Goal: Find specific page/section: Find specific page/section

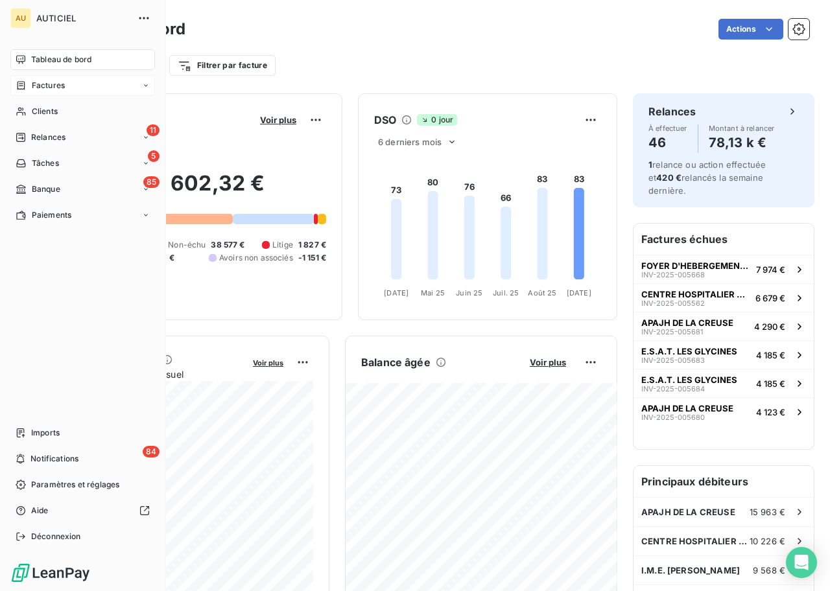
click at [38, 92] on div "Factures" at bounding box center [82, 85] width 145 height 21
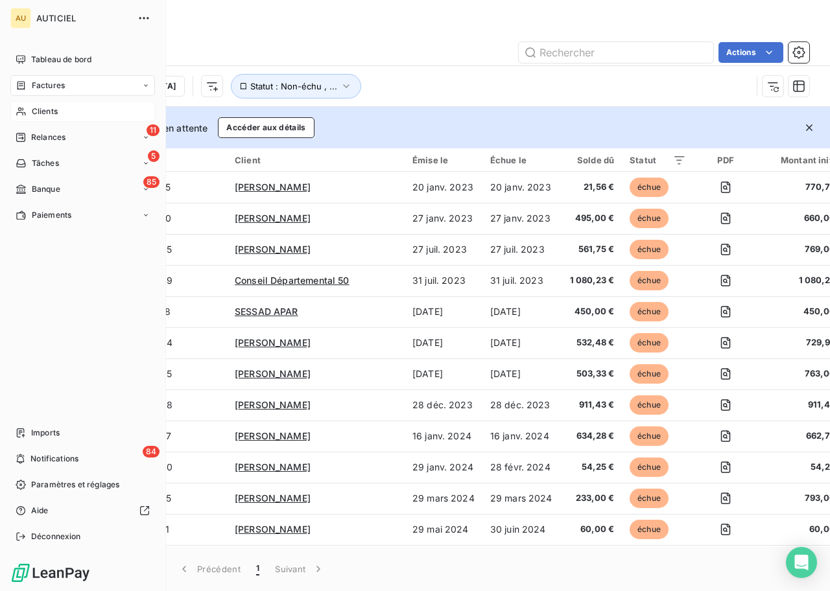
click at [48, 110] on span "Clients" at bounding box center [45, 112] width 26 height 12
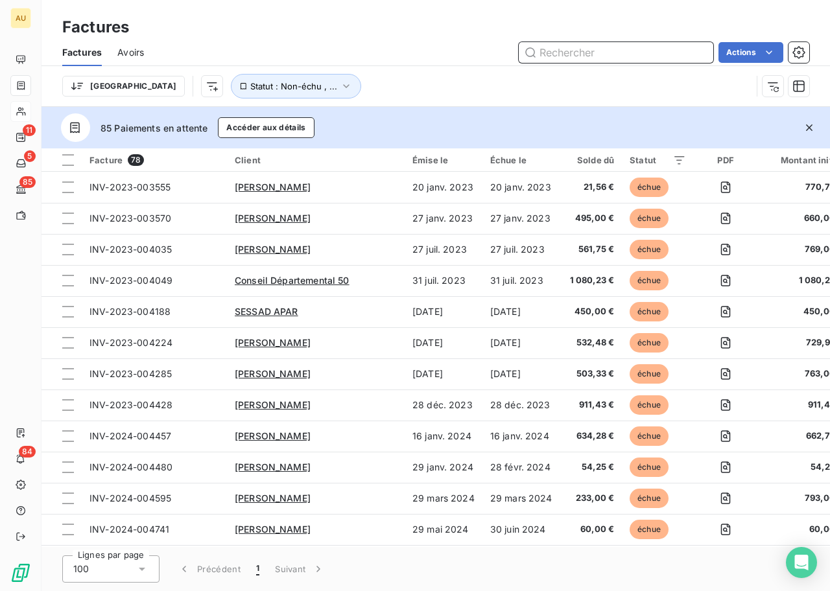
click at [549, 56] on input "text" at bounding box center [616, 52] width 194 height 21
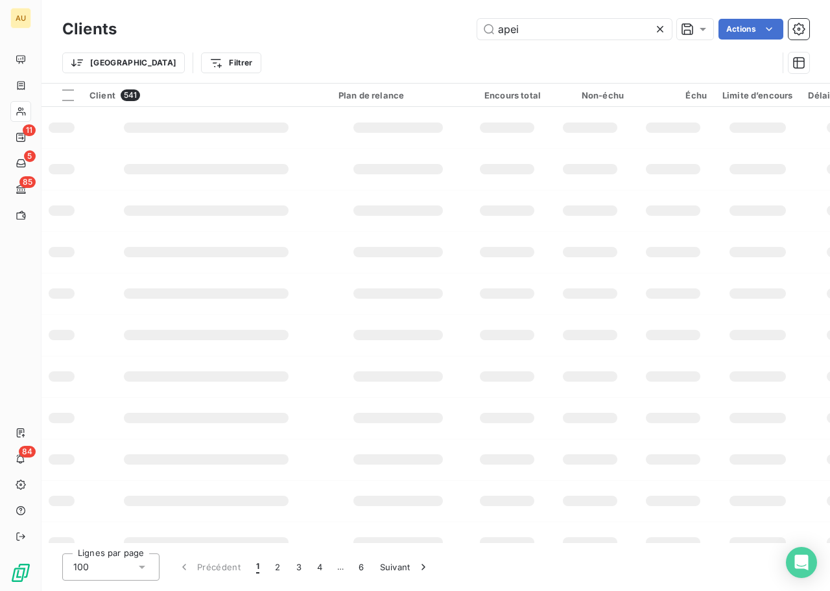
type input "apei"
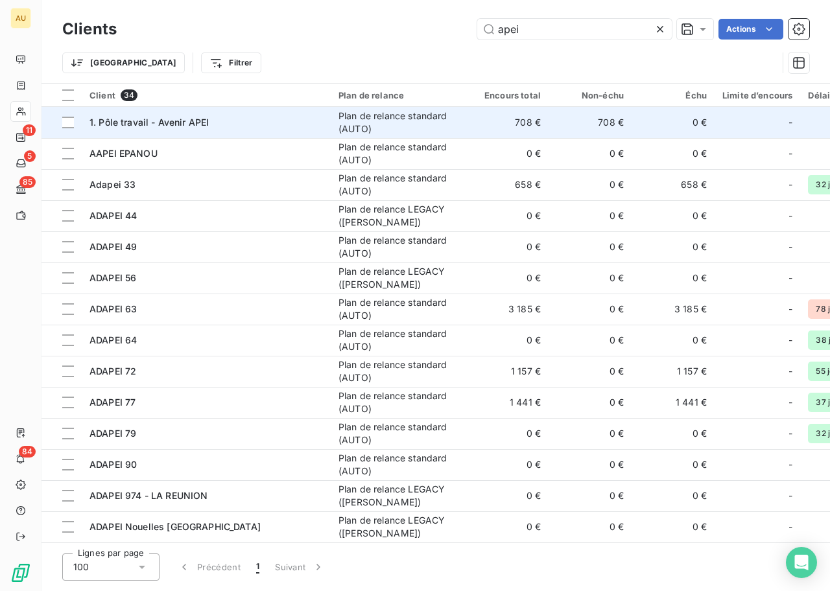
click at [247, 122] on div "1. Pôle travail - Avenir APEI" at bounding box center [205, 122] width 233 height 13
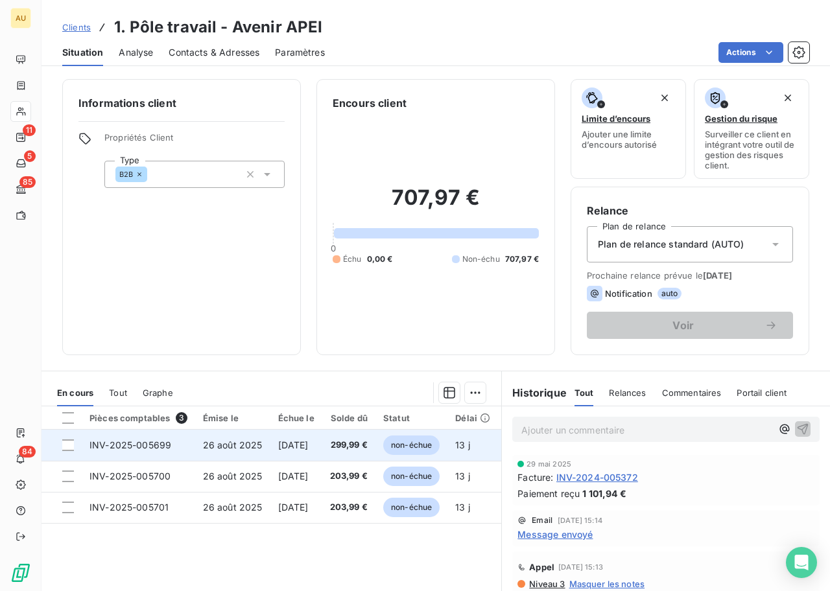
click at [198, 441] on td "26 août 2025" at bounding box center [232, 445] width 75 height 31
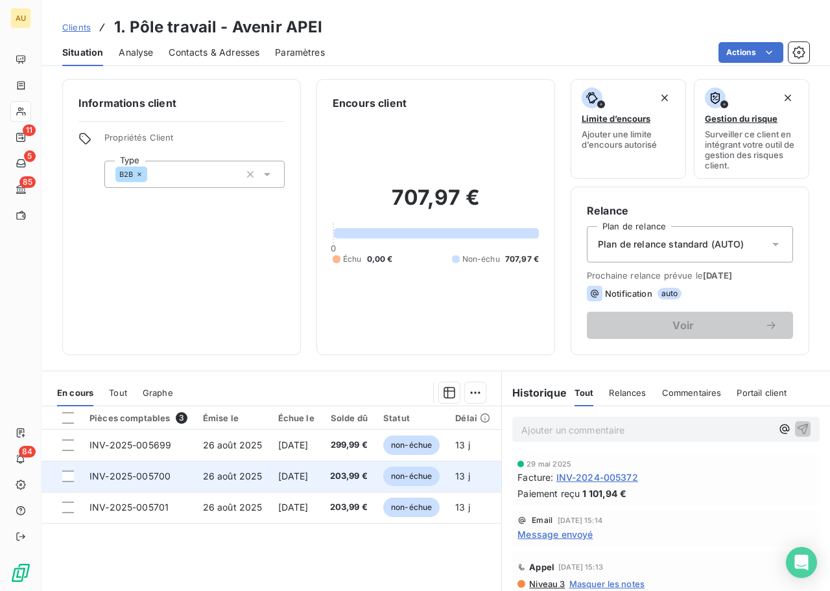
click at [169, 475] on td "INV-2025-005700" at bounding box center [138, 476] width 113 height 31
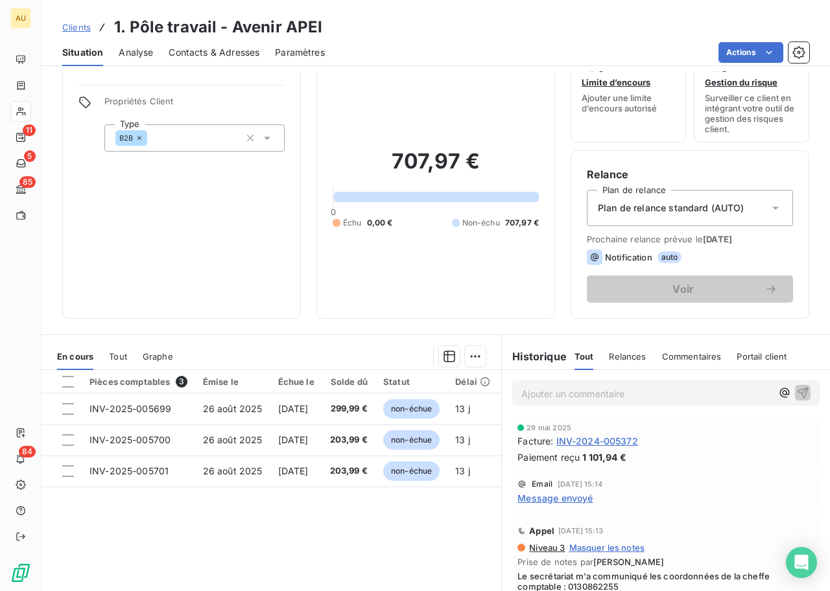
scroll to position [67, 0]
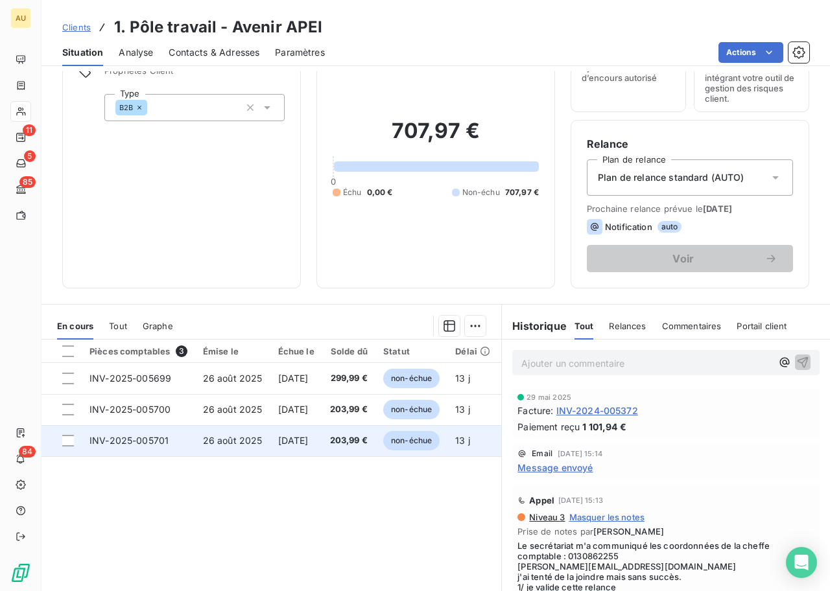
click at [149, 438] on span "INV-2025-005701" at bounding box center [128, 440] width 79 height 11
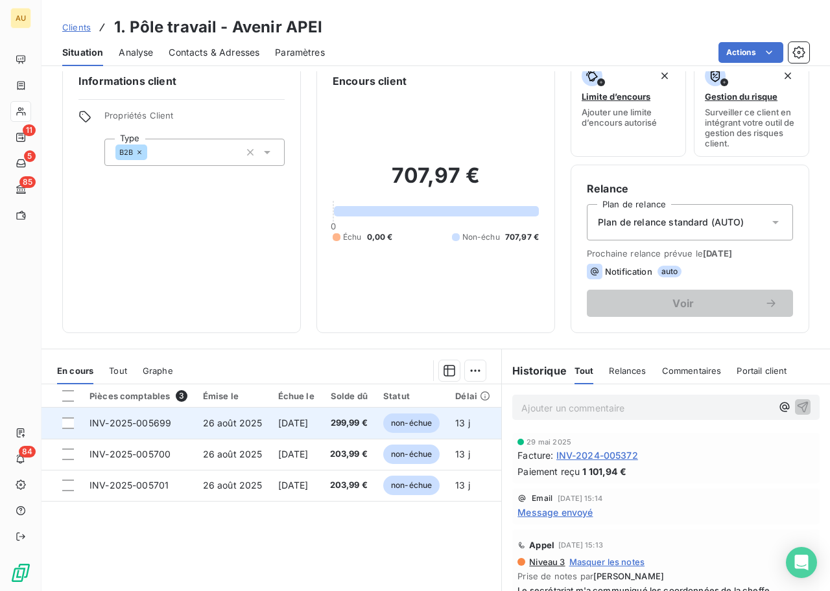
scroll to position [29, 0]
